Goal: Communication & Community: Answer question/provide support

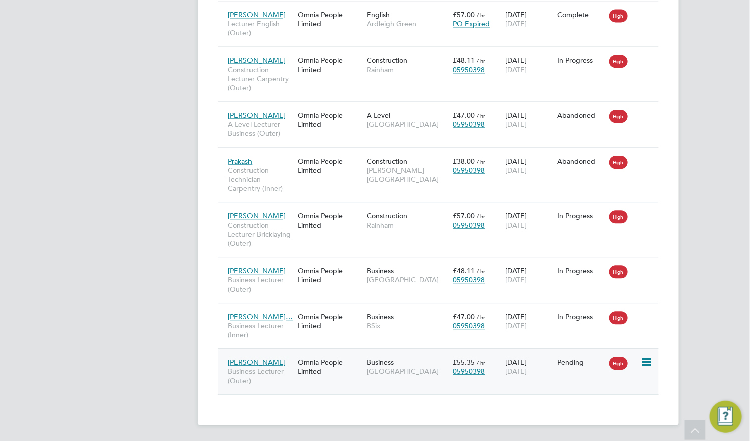
click at [260, 369] on span "Business Lecturer (Outer)" at bounding box center [260, 376] width 64 height 18
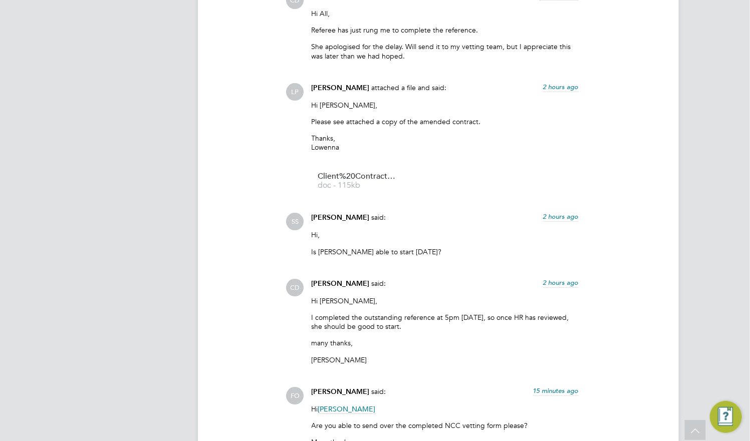
scroll to position [3240, 0]
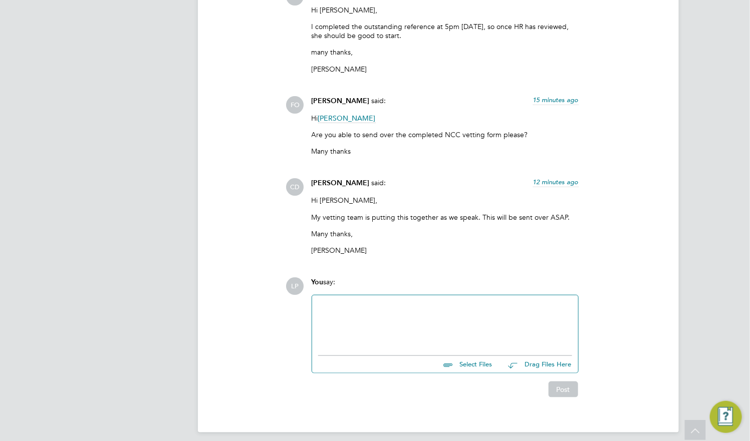
click at [316, 304] on div at bounding box center [445, 323] width 266 height 55
click at [361, 302] on div at bounding box center [445, 323] width 254 height 43
paste div
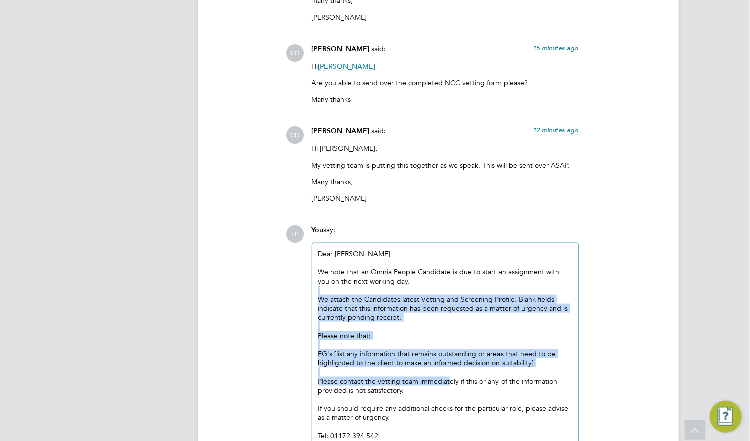
drag, startPoint x: 421, startPoint y: 273, endPoint x: 449, endPoint y: 375, distance: 105.5
click at [449, 375] on div "Dear [PERSON_NAME] We note that an Omnia People Candidate is due to start an as…" at bounding box center [445, 350] width 254 height 200
click at [386, 341] on div at bounding box center [445, 345] width 254 height 9
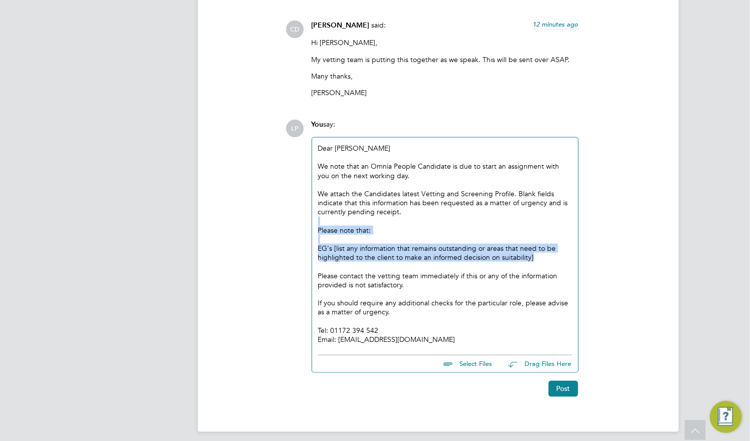
drag, startPoint x: 531, startPoint y: 246, endPoint x: 314, endPoint y: 218, distance: 218.8
click at [314, 218] on div "Dear [PERSON_NAME] We note that an Omnia People Candidate is due to start an as…" at bounding box center [445, 244] width 266 height 212
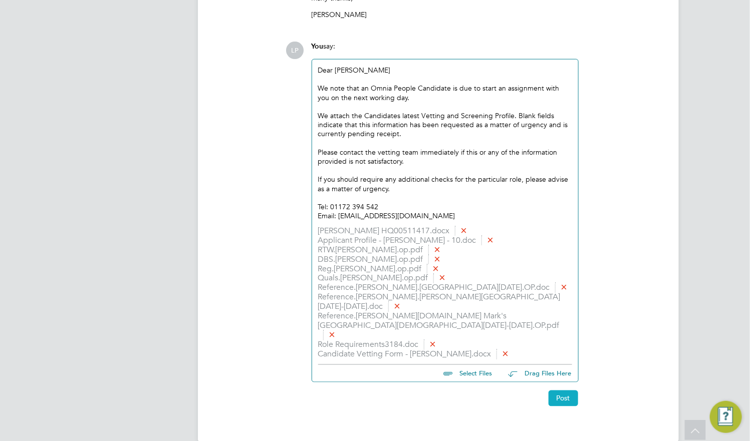
click at [559, 391] on button "Post" at bounding box center [564, 399] width 30 height 16
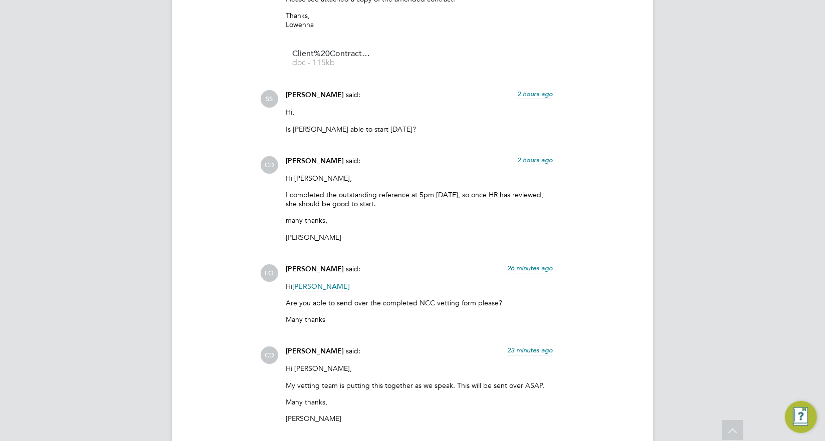
scroll to position [2633, 0]
